Goal: Information Seeking & Learning: Learn about a topic

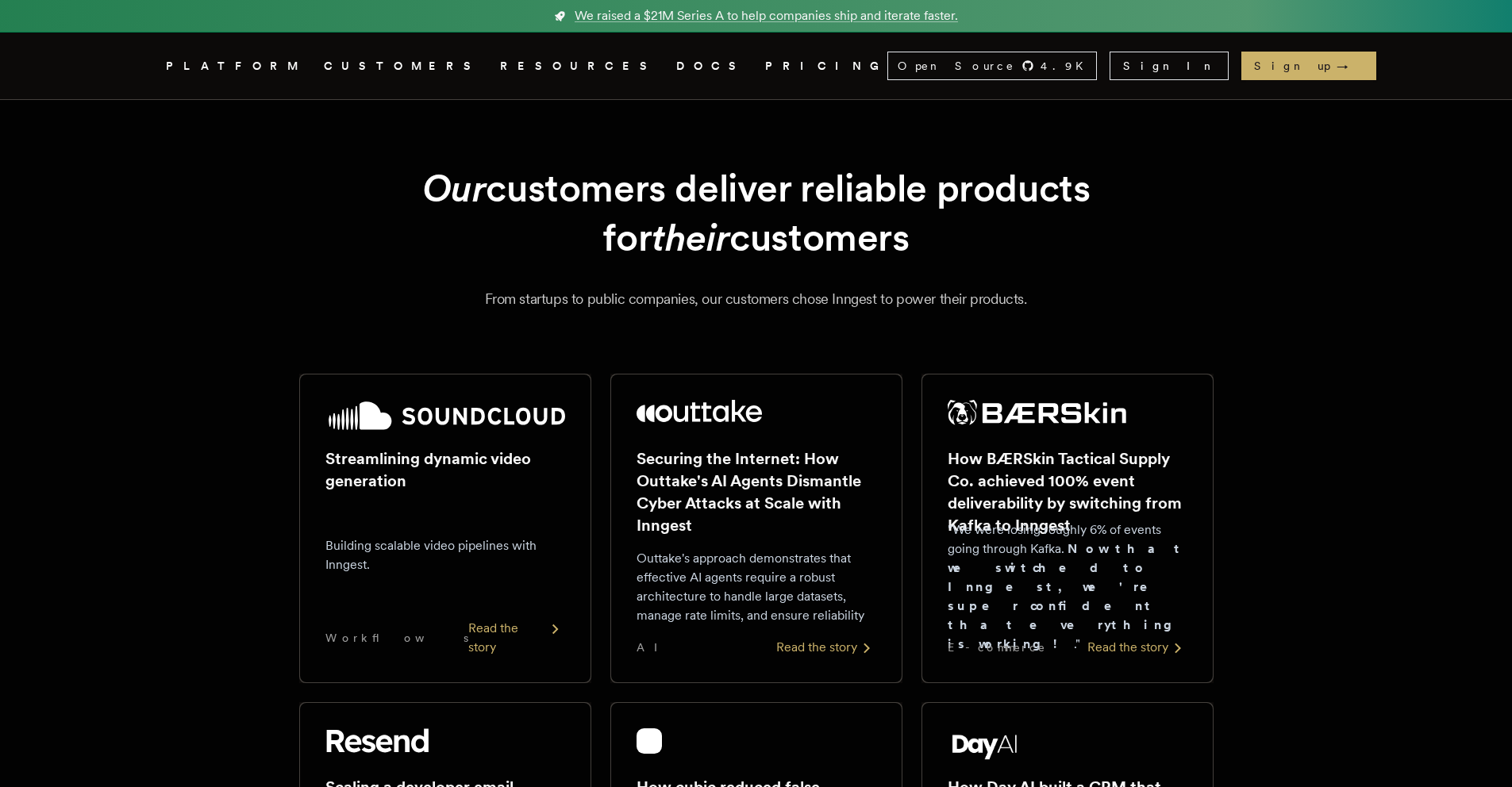
click at [676, 67] on link "DOCS" at bounding box center [711, 67] width 70 height 20
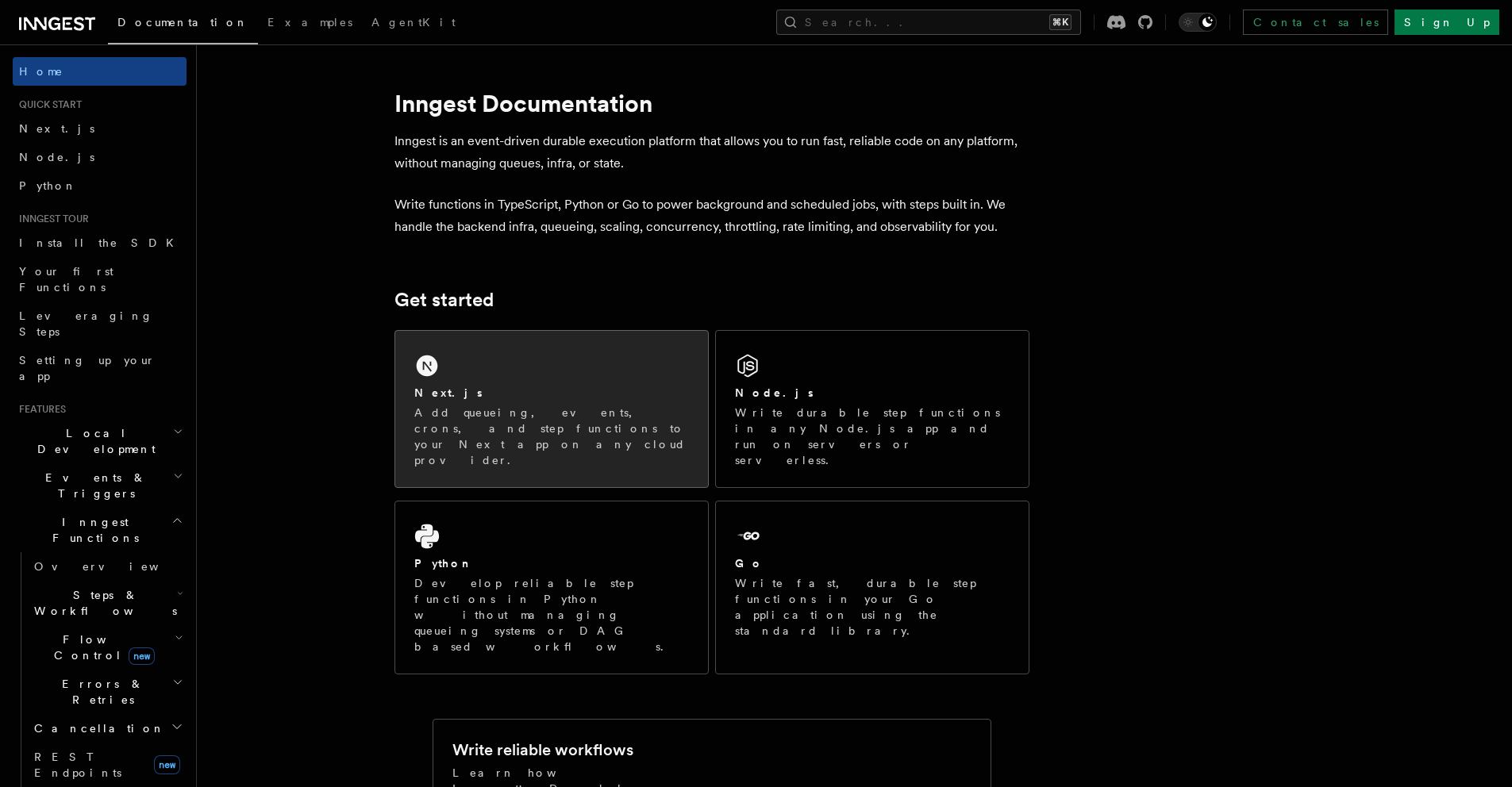
click at [552, 387] on div "Next.js" at bounding box center [551, 393] width 275 height 16
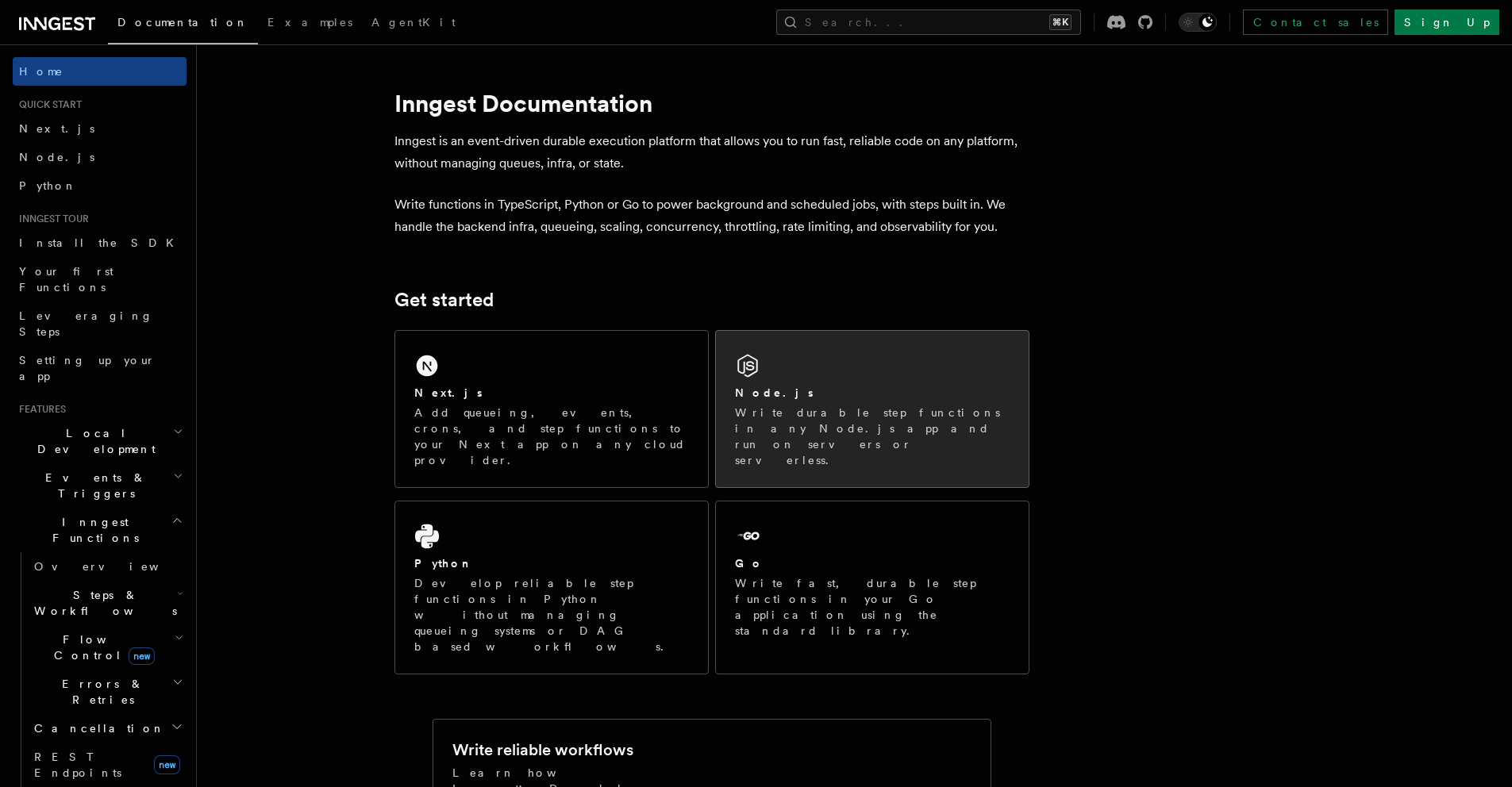
click at [841, 390] on div "Node.js" at bounding box center [871, 393] width 275 height 16
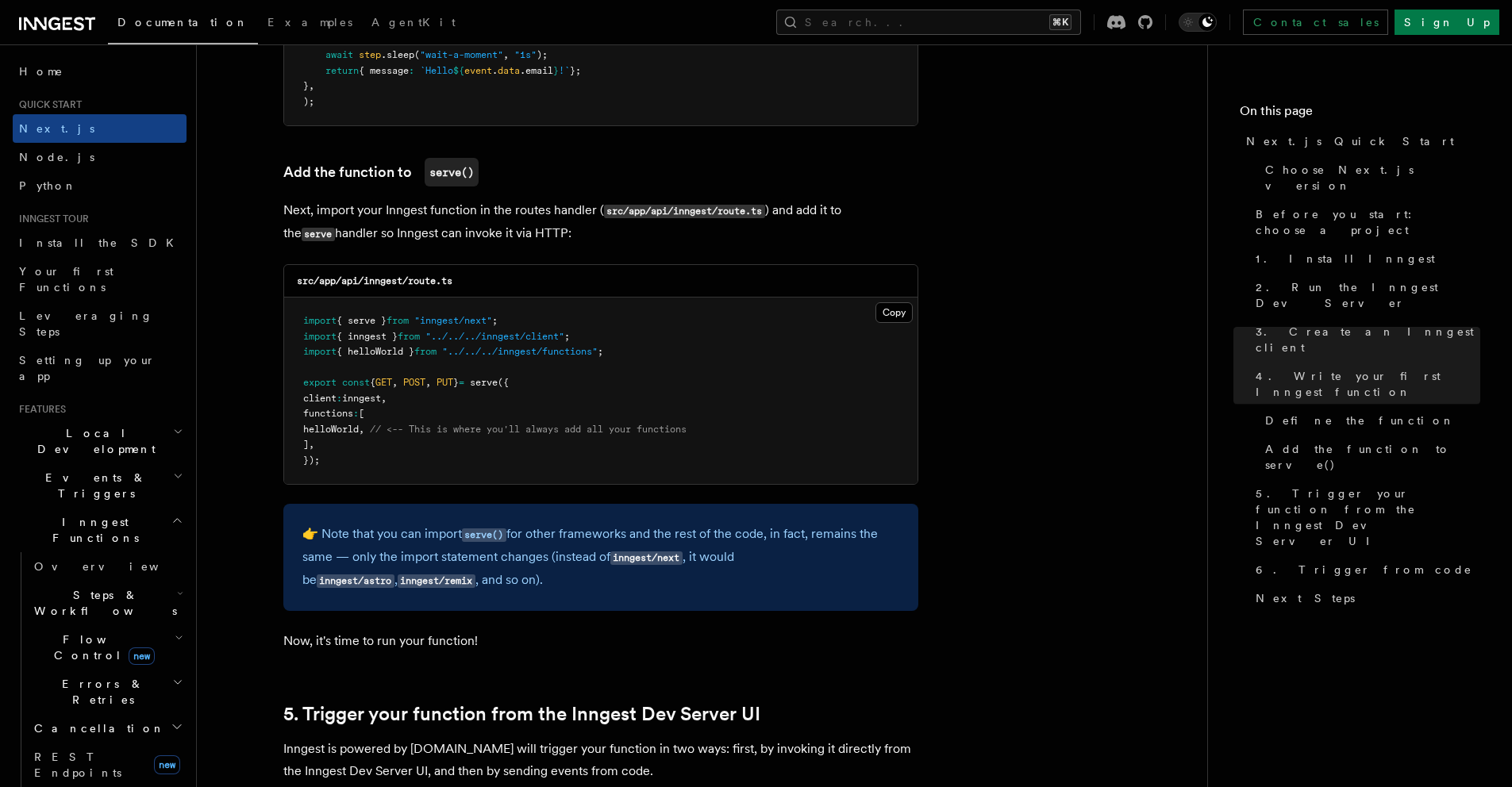
scroll to position [3118, 0]
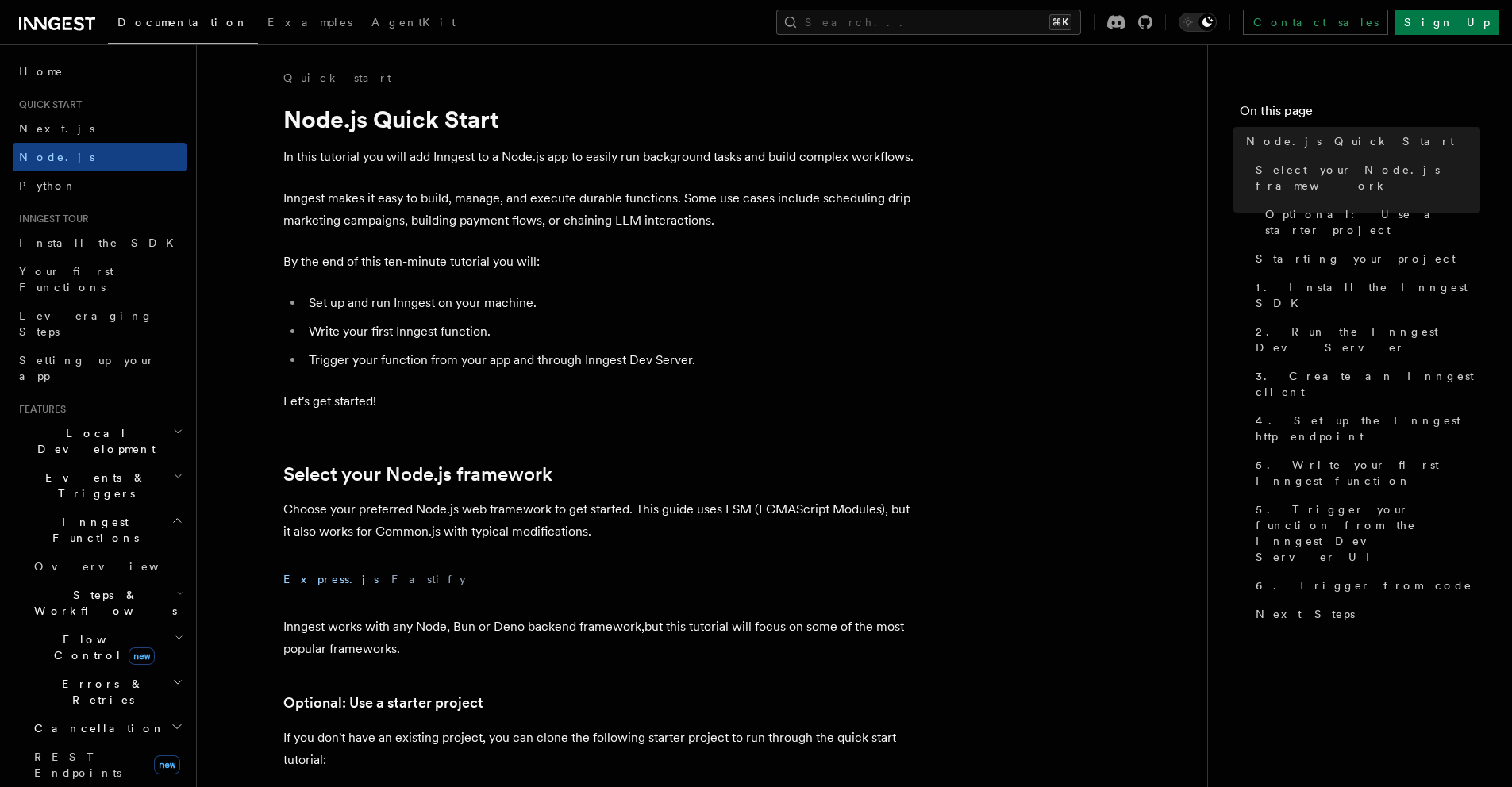
click at [36, 22] on icon at bounding box center [57, 24] width 76 height 19
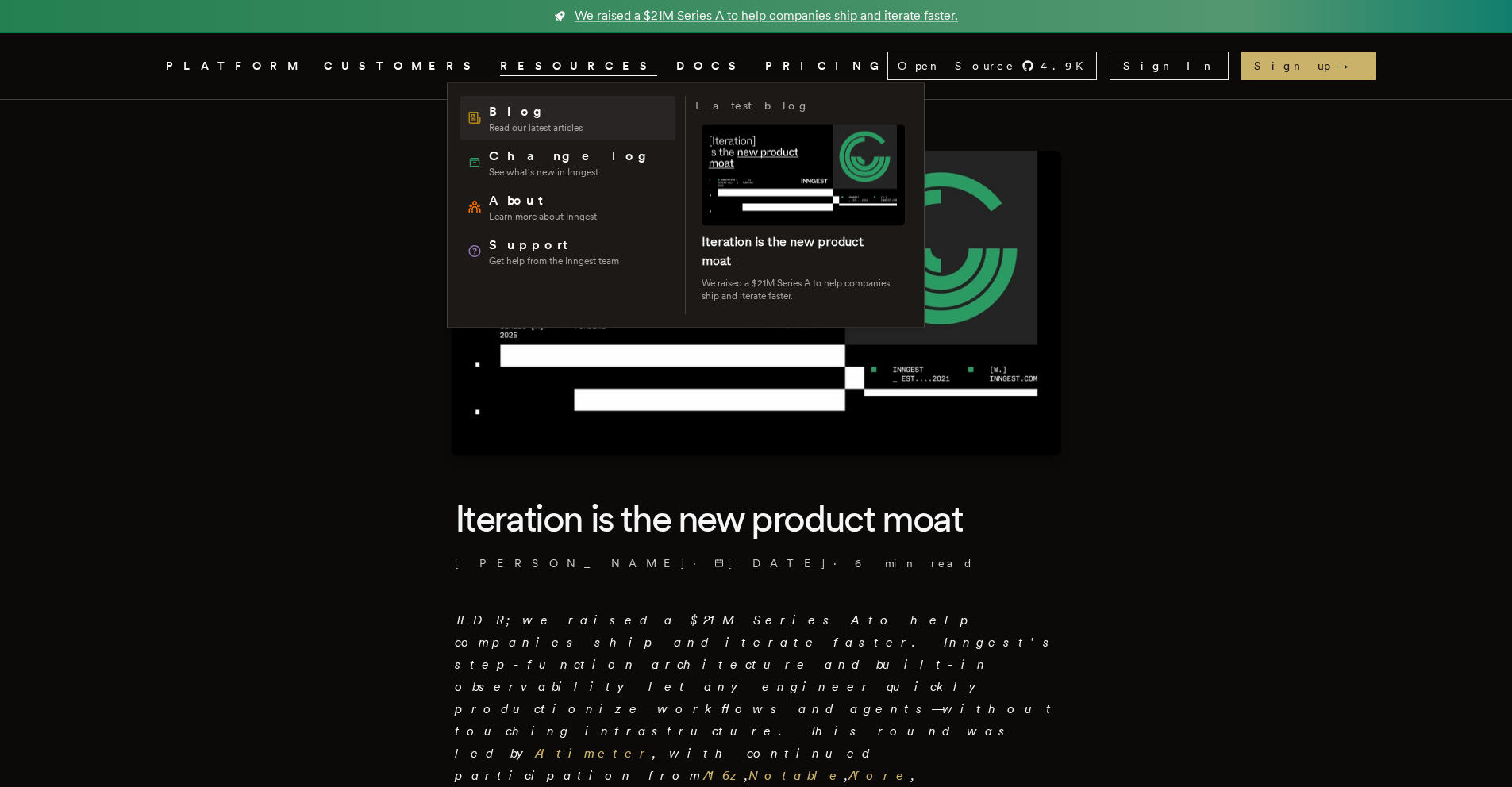
click at [527, 114] on span "Blog" at bounding box center [536, 111] width 94 height 19
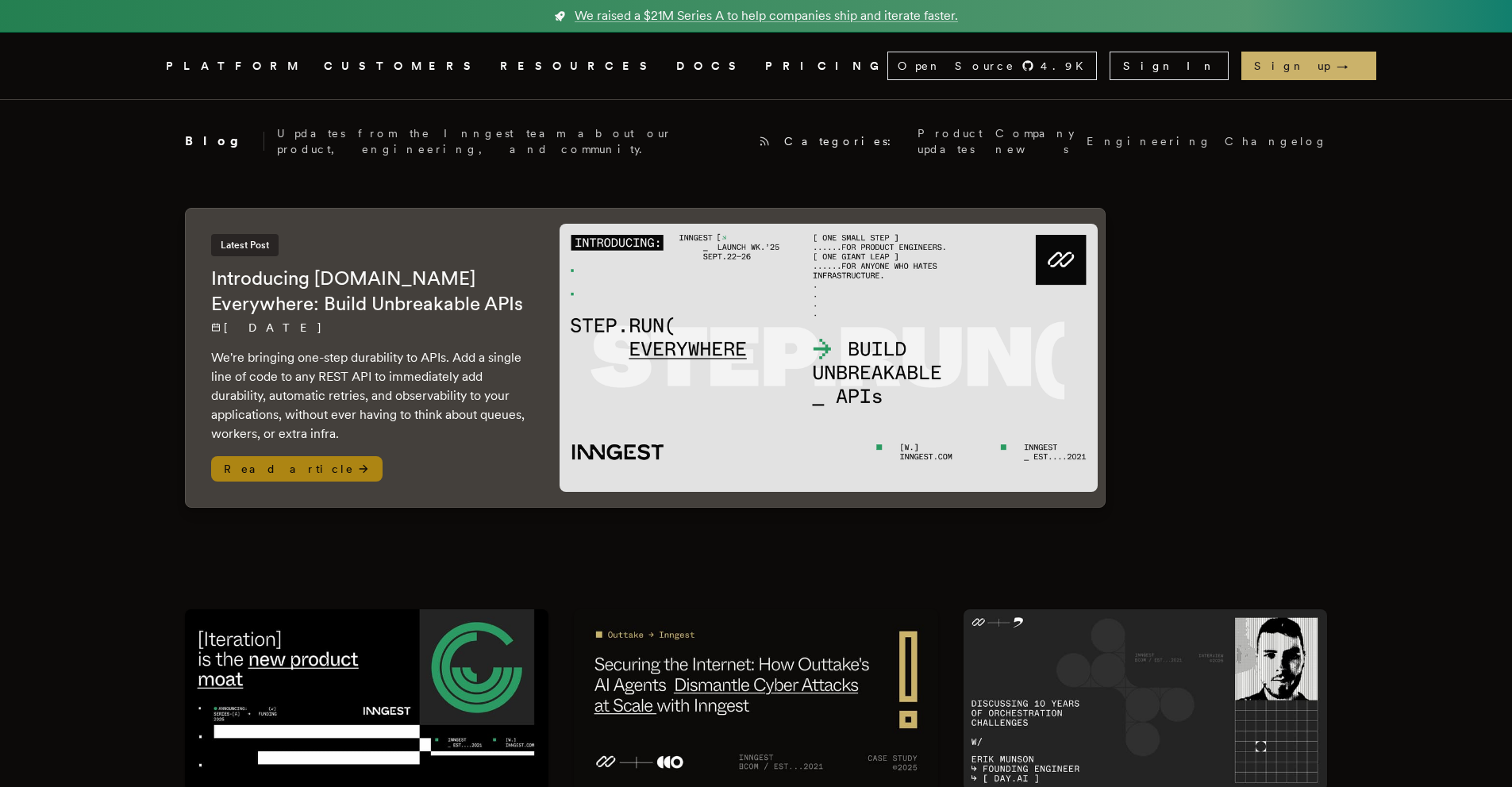
click at [484, 293] on h2 "Introducing Step.Run Everywhere: Build Unbreakable APIs" at bounding box center [369, 291] width 317 height 51
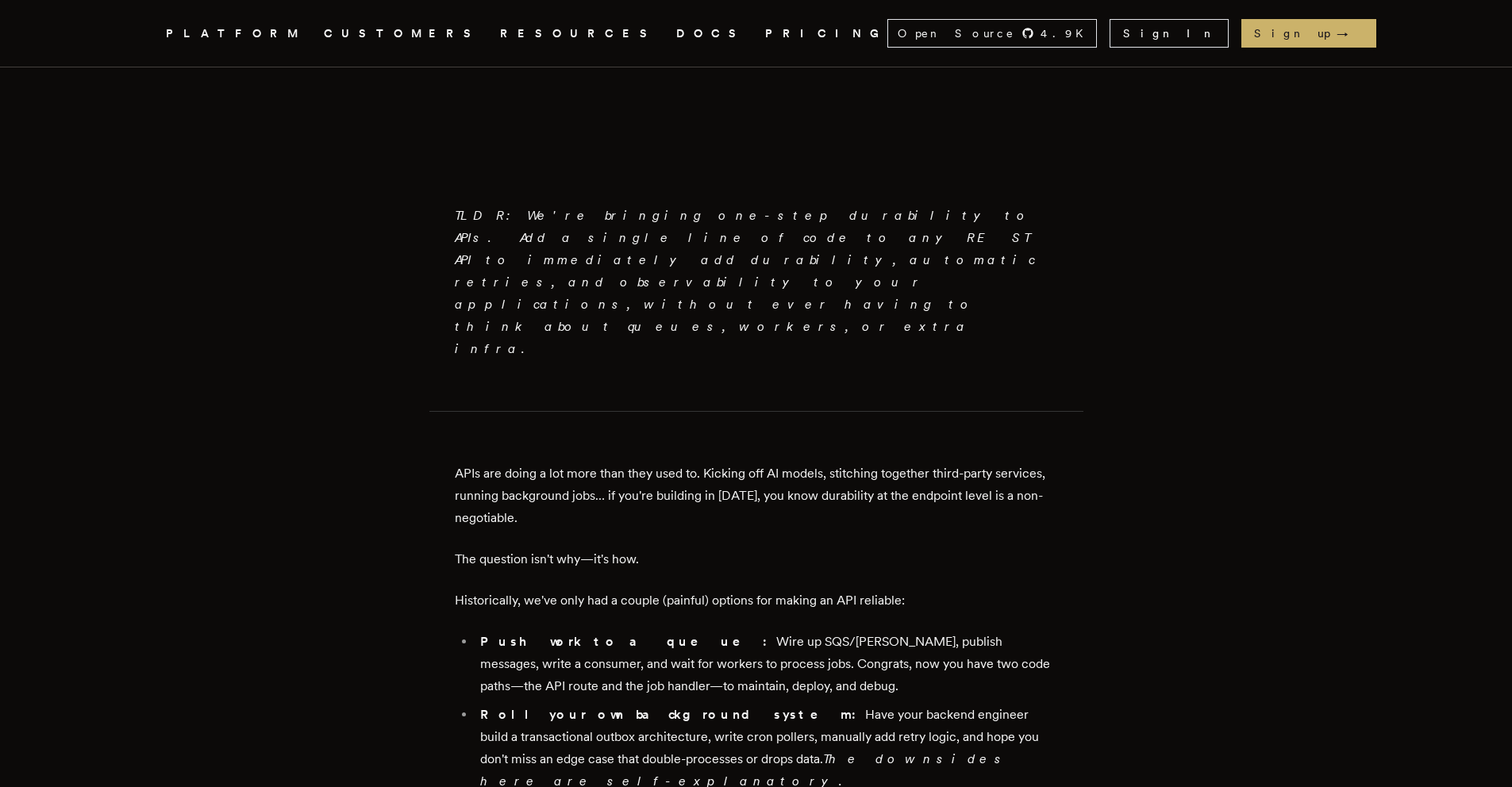
scroll to position [975, 0]
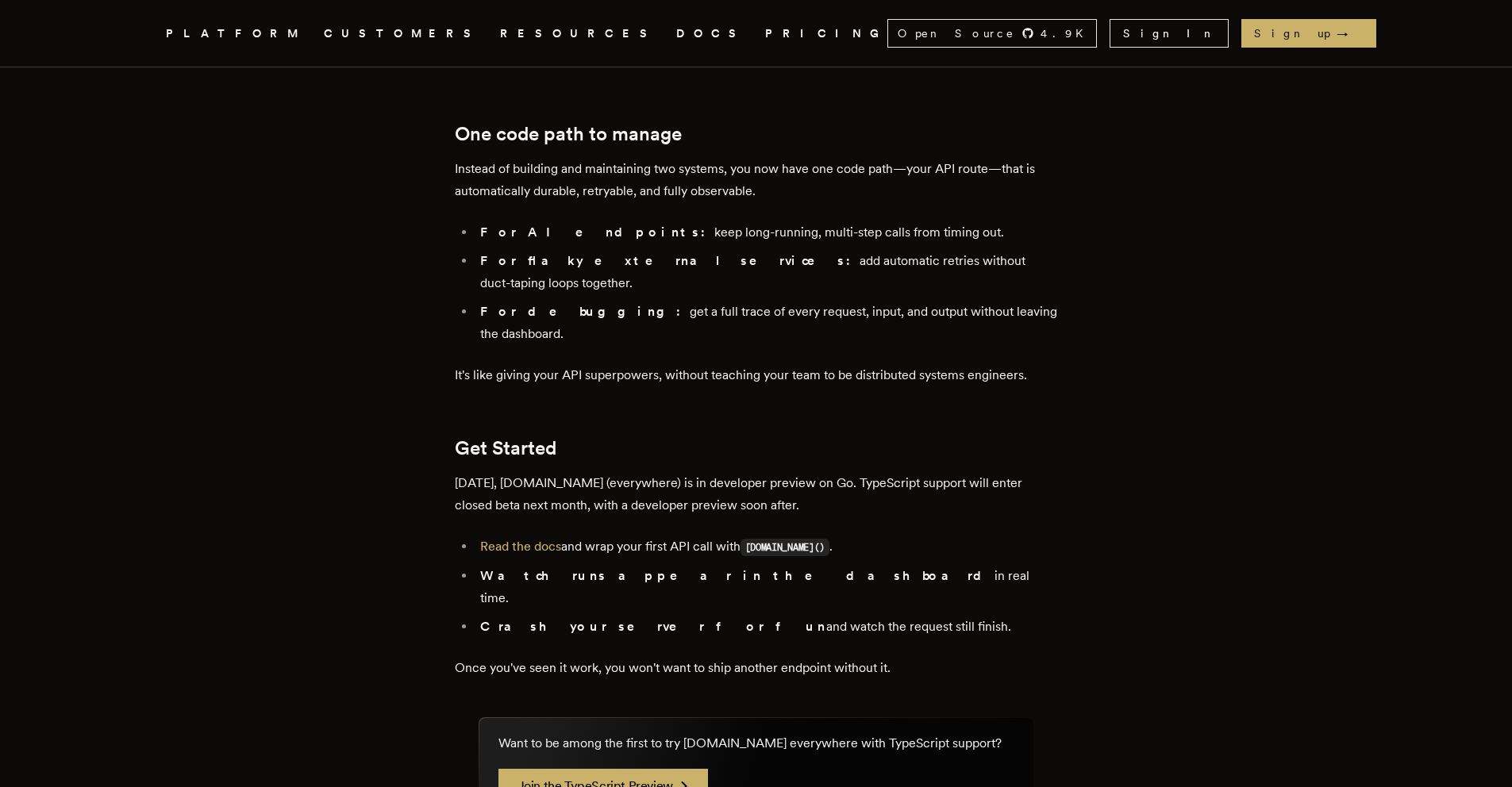
scroll to position [2705, 0]
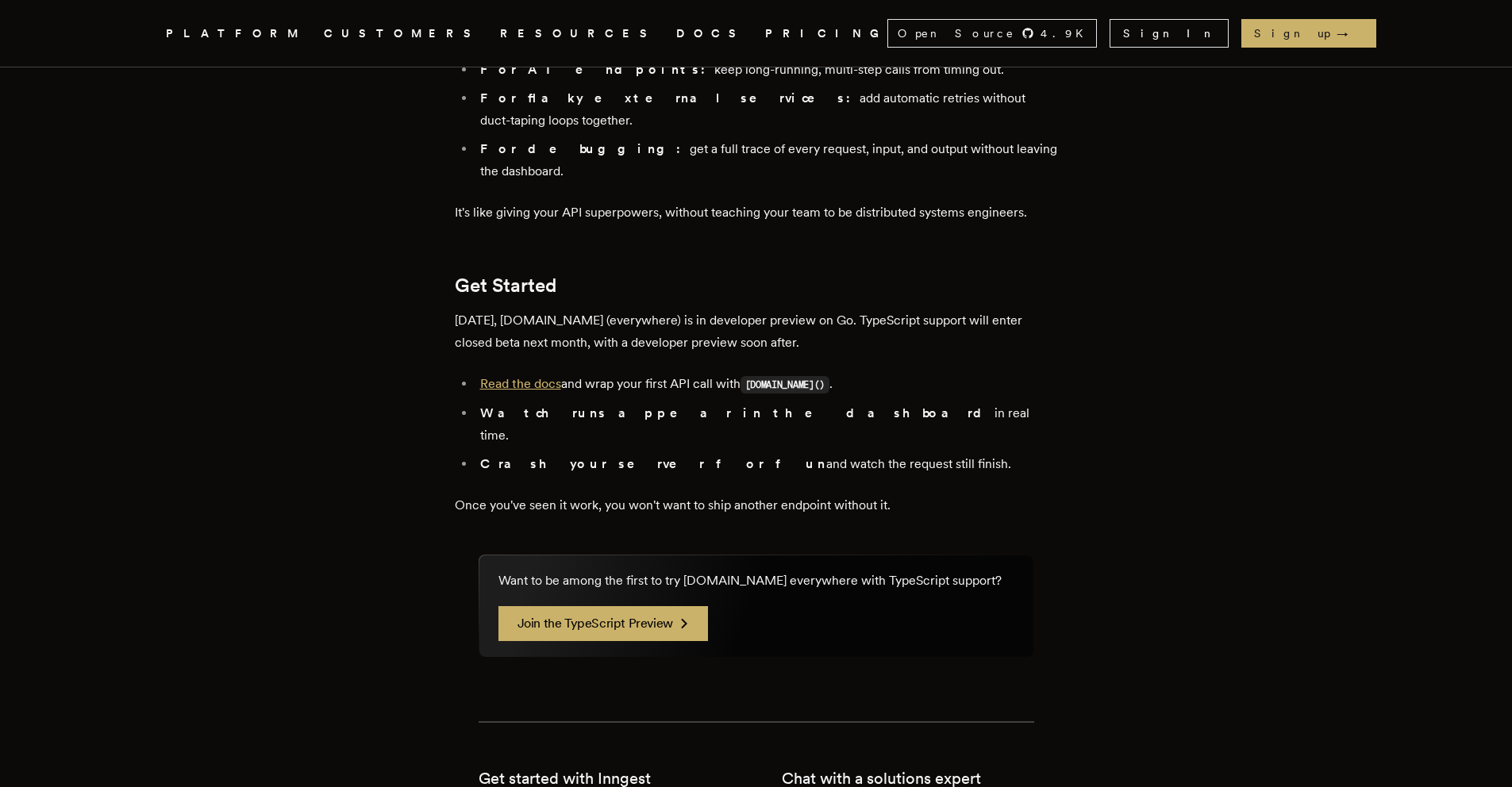
click at [534, 376] on link "Read the docs" at bounding box center [520, 383] width 81 height 16
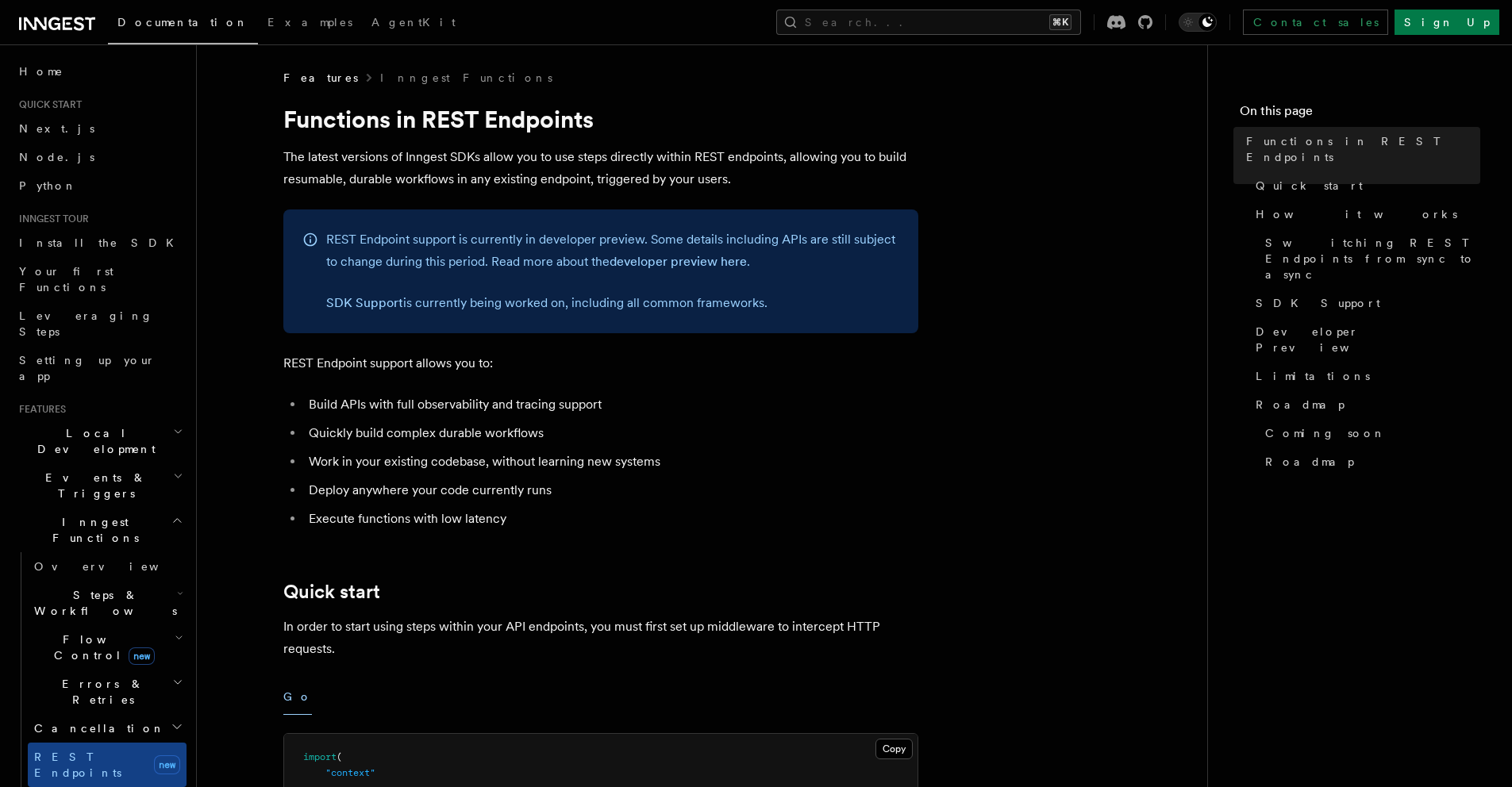
click at [835, 404] on li "Build APIs with full observability and tracing support" at bounding box center [610, 404] width 614 height 22
